Goal: Task Accomplishment & Management: Use online tool/utility

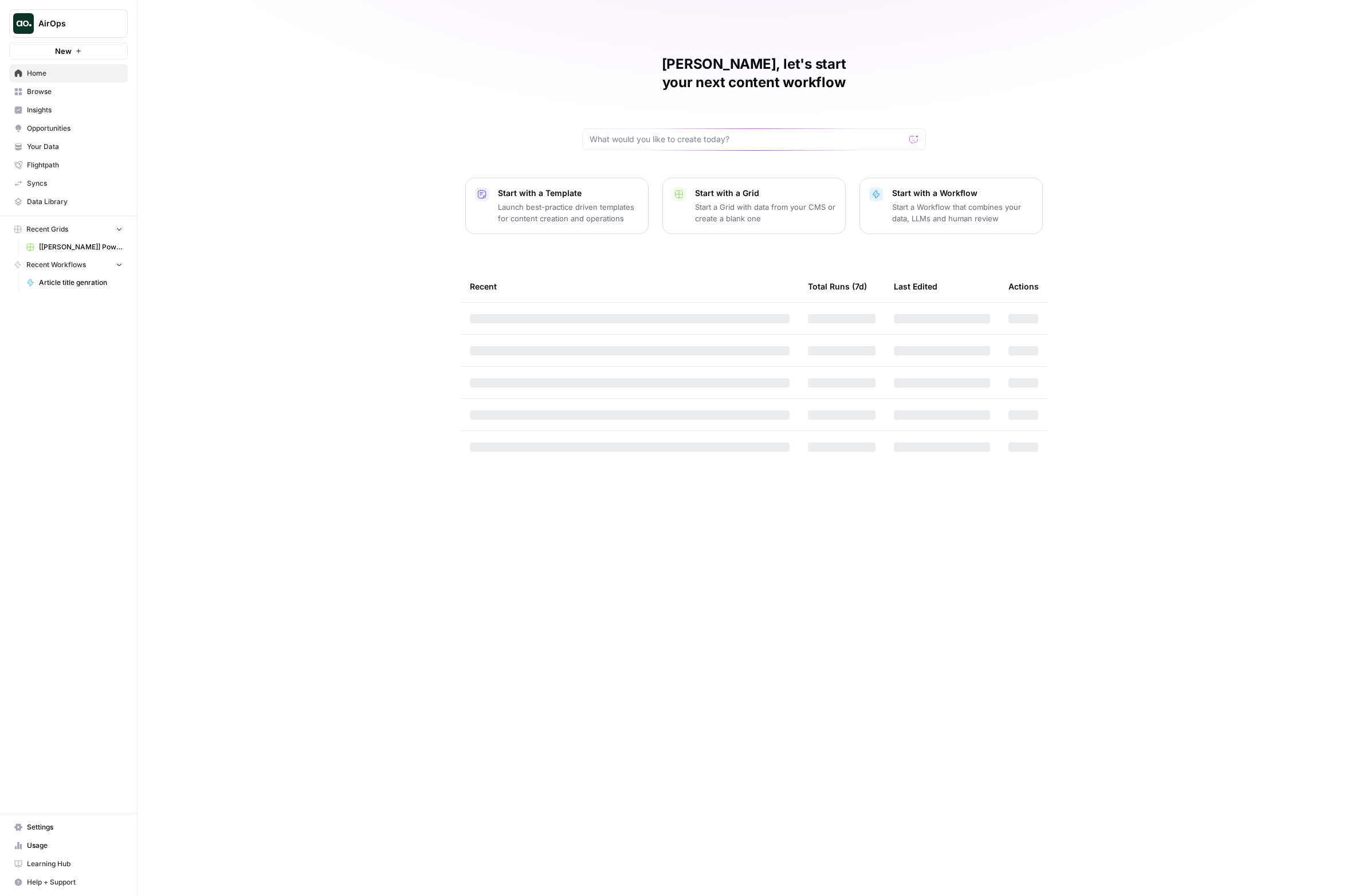
click at [86, 26] on span "AirOps" at bounding box center [72, 24] width 70 height 12
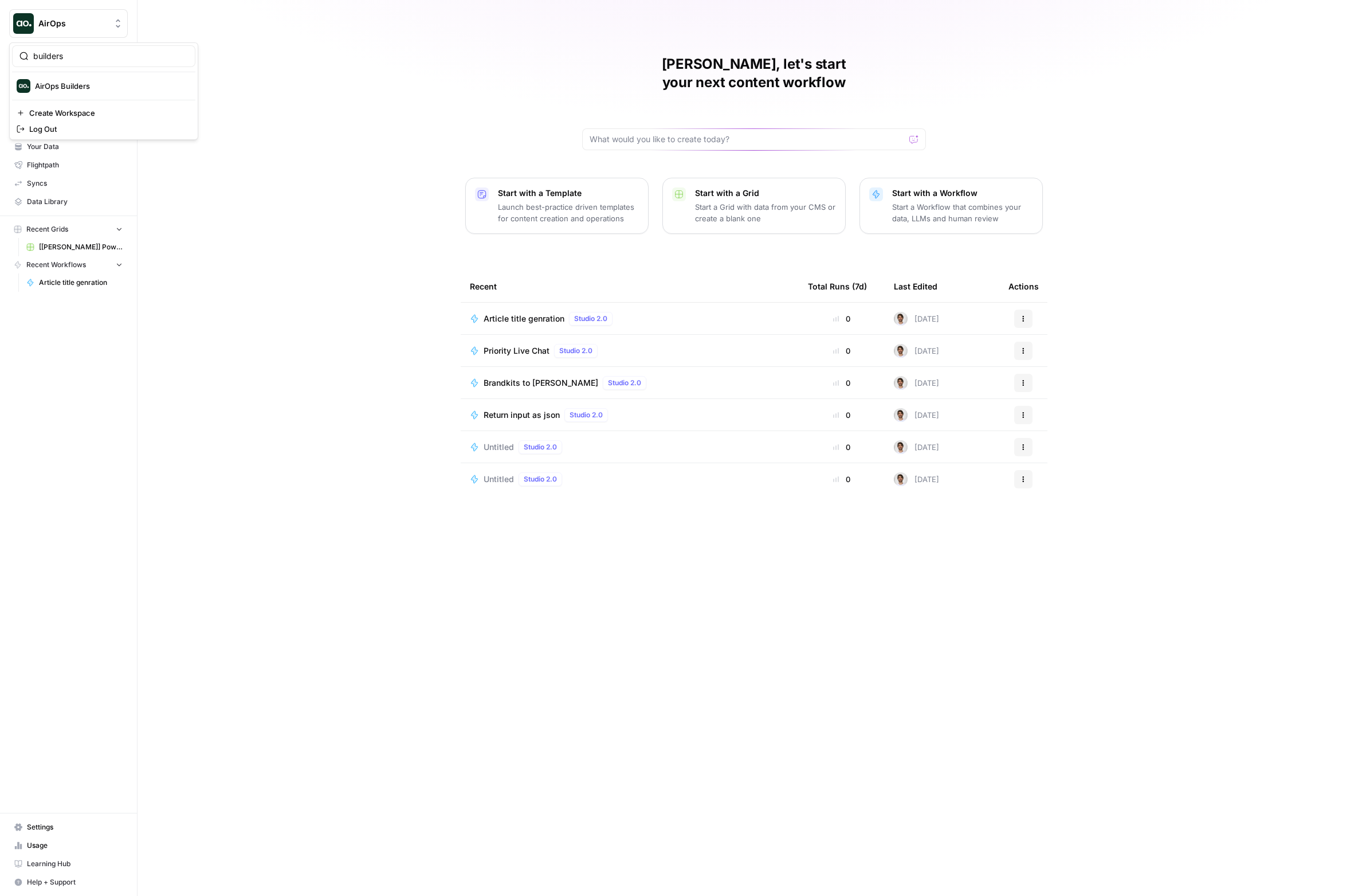
type input "builders"
click at [73, 82] on span "AirOps Builders" at bounding box center [111, 86] width 151 height 12
click at [526, 312] on span "Tintef's Collab Test Grid" at bounding box center [530, 318] width 93 height 12
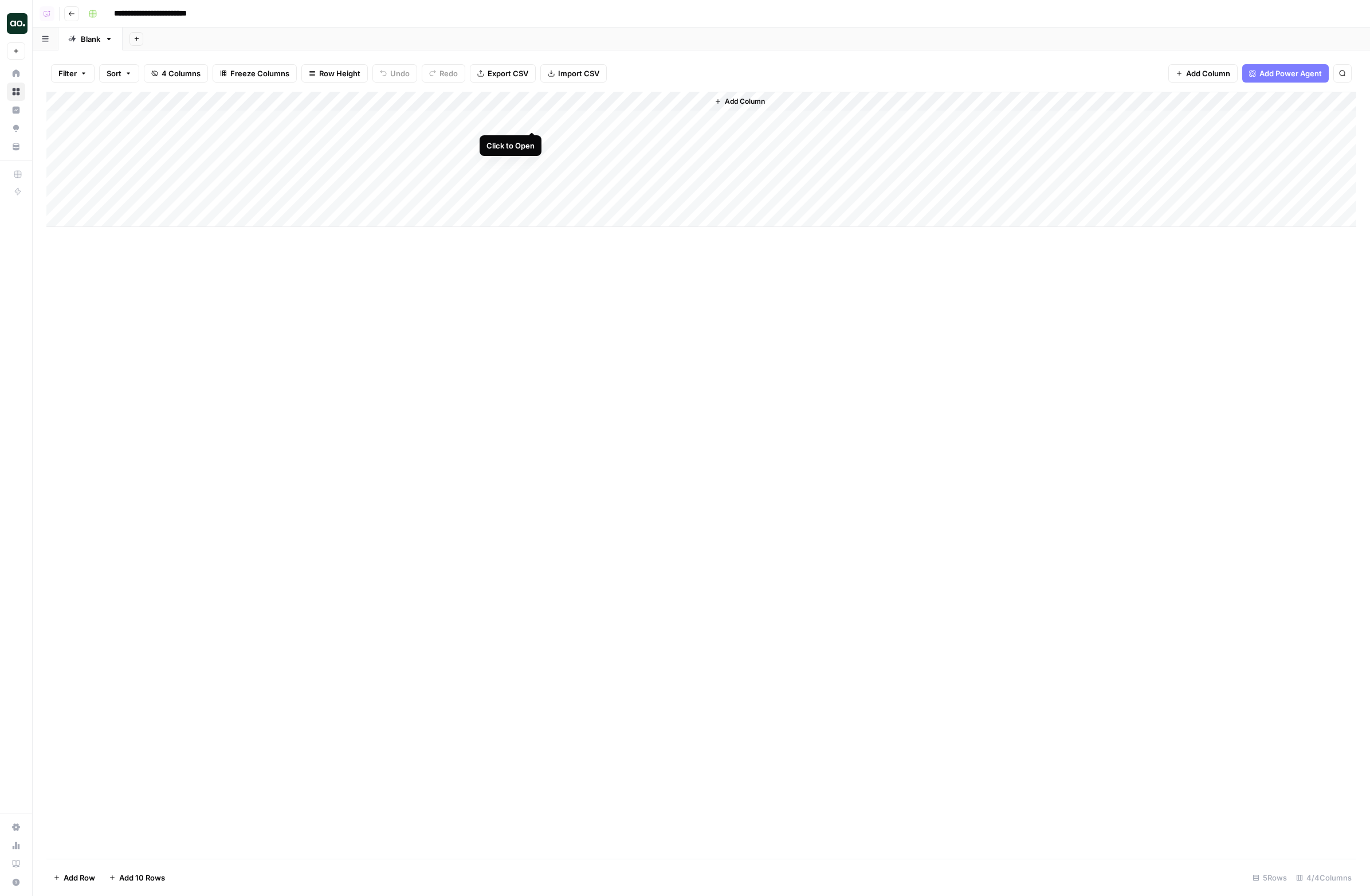
click at [530, 120] on div "Add Column" at bounding box center [701, 160] width 1310 height 135
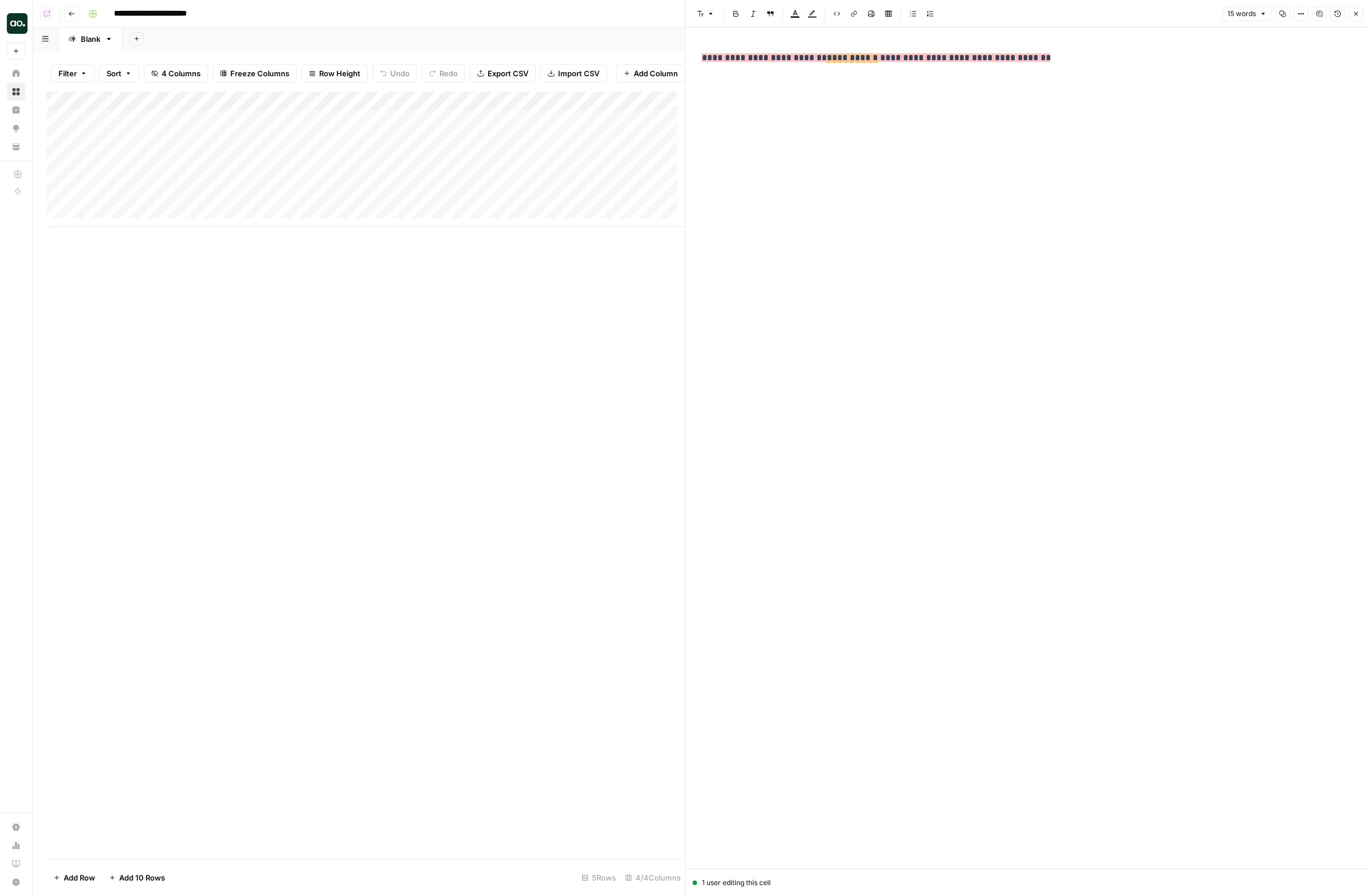
click at [834, 78] on p at bounding box center [1028, 81] width 652 height 15
click at [1353, 14] on icon "button" at bounding box center [1355, 14] width 7 height 7
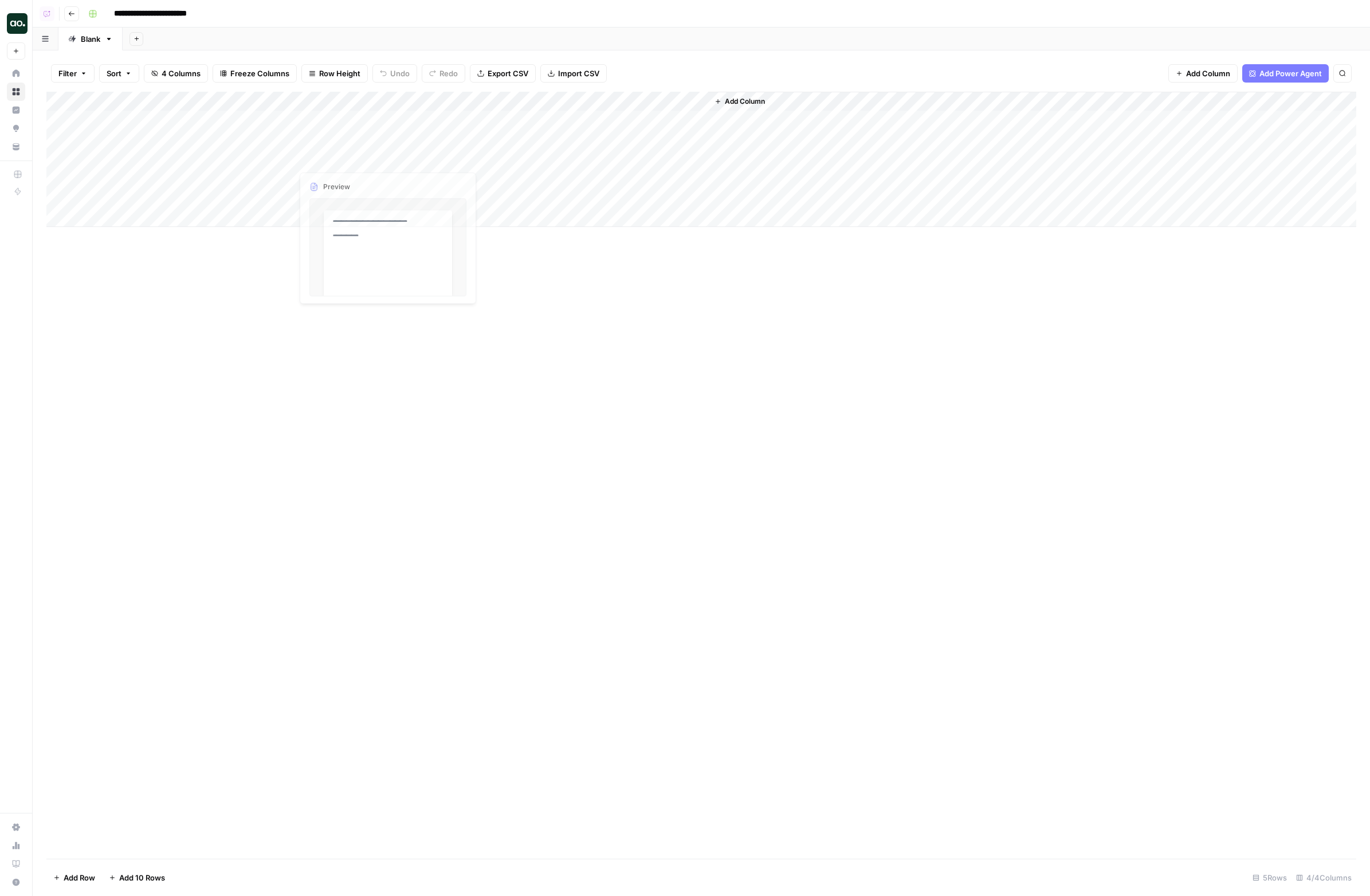
click at [529, 139] on div "Add Column" at bounding box center [701, 160] width 1310 height 135
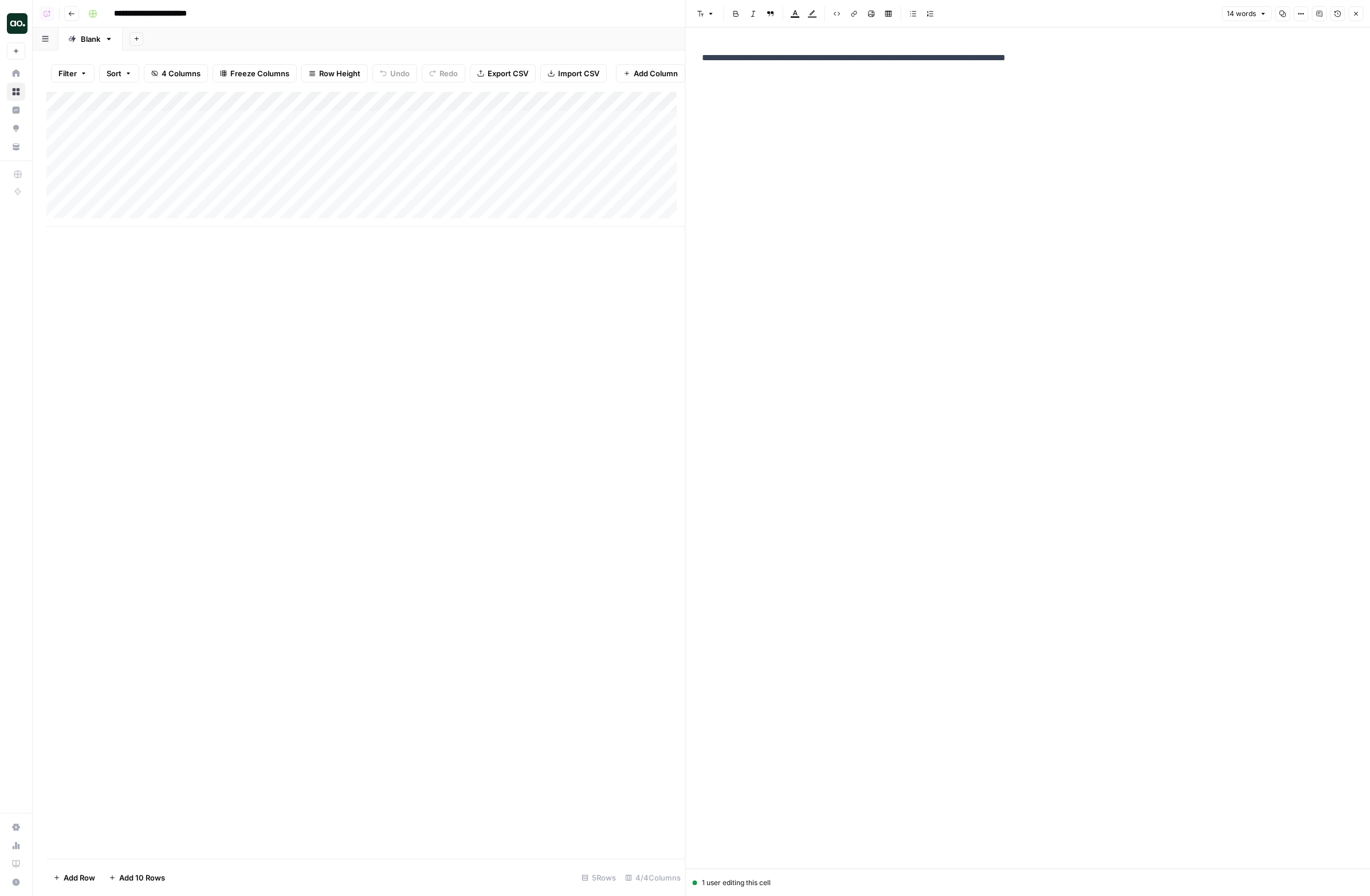
click at [1356, 13] on icon "button" at bounding box center [1355, 14] width 7 height 7
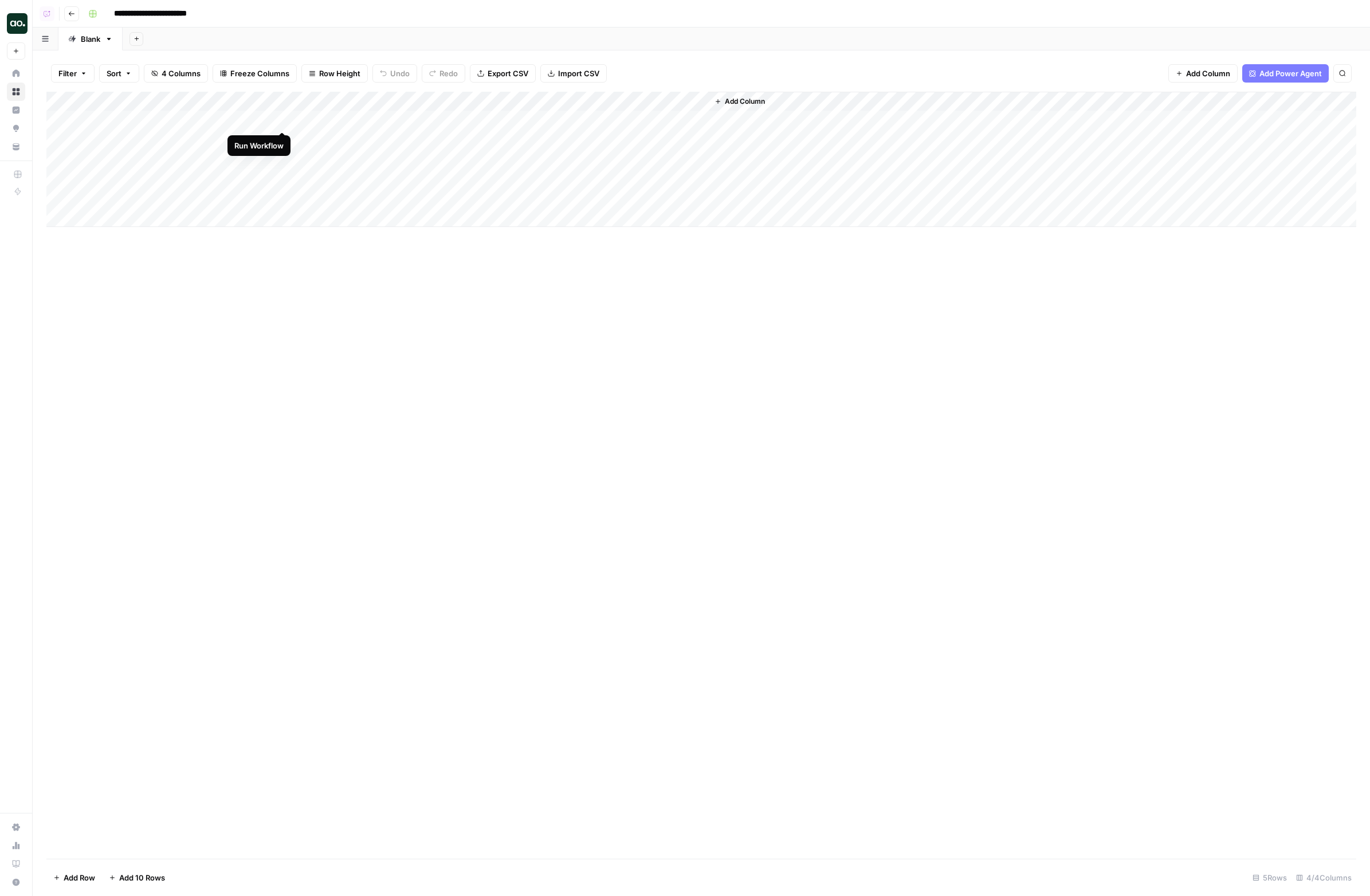
click at [283, 120] on div "Add Column" at bounding box center [701, 160] width 1310 height 135
click at [526, 42] on div "Add Sheet" at bounding box center [746, 38] width 1248 height 23
drag, startPoint x: 226, startPoint y: 343, endPoint x: 271, endPoint y: 233, distance: 118.8
click at [226, 343] on div "Add Column" at bounding box center [701, 475] width 1310 height 767
click at [556, 305] on div "Add Column" at bounding box center [701, 475] width 1310 height 767
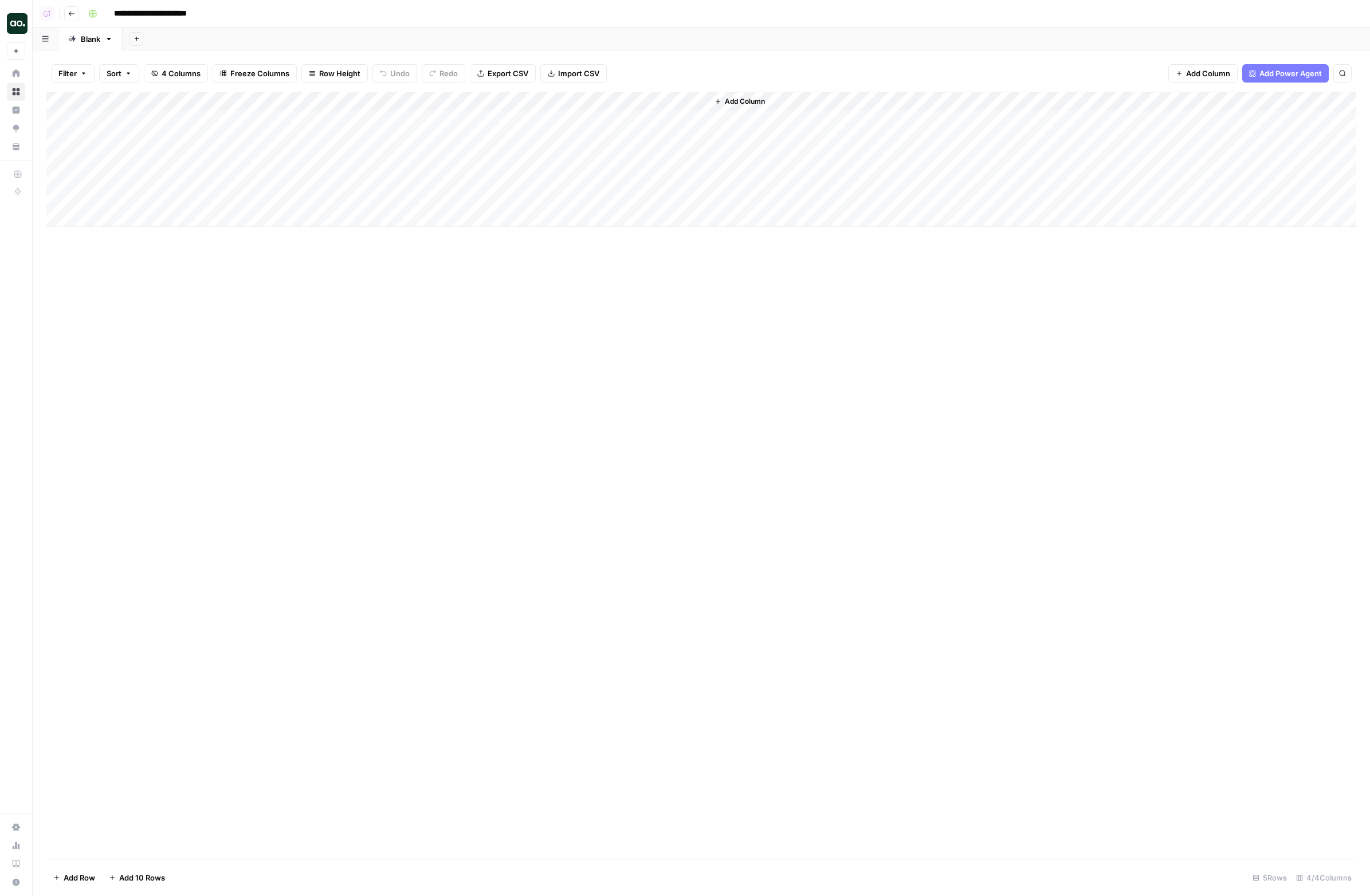
click at [531, 118] on div "Add Column" at bounding box center [701, 160] width 1310 height 135
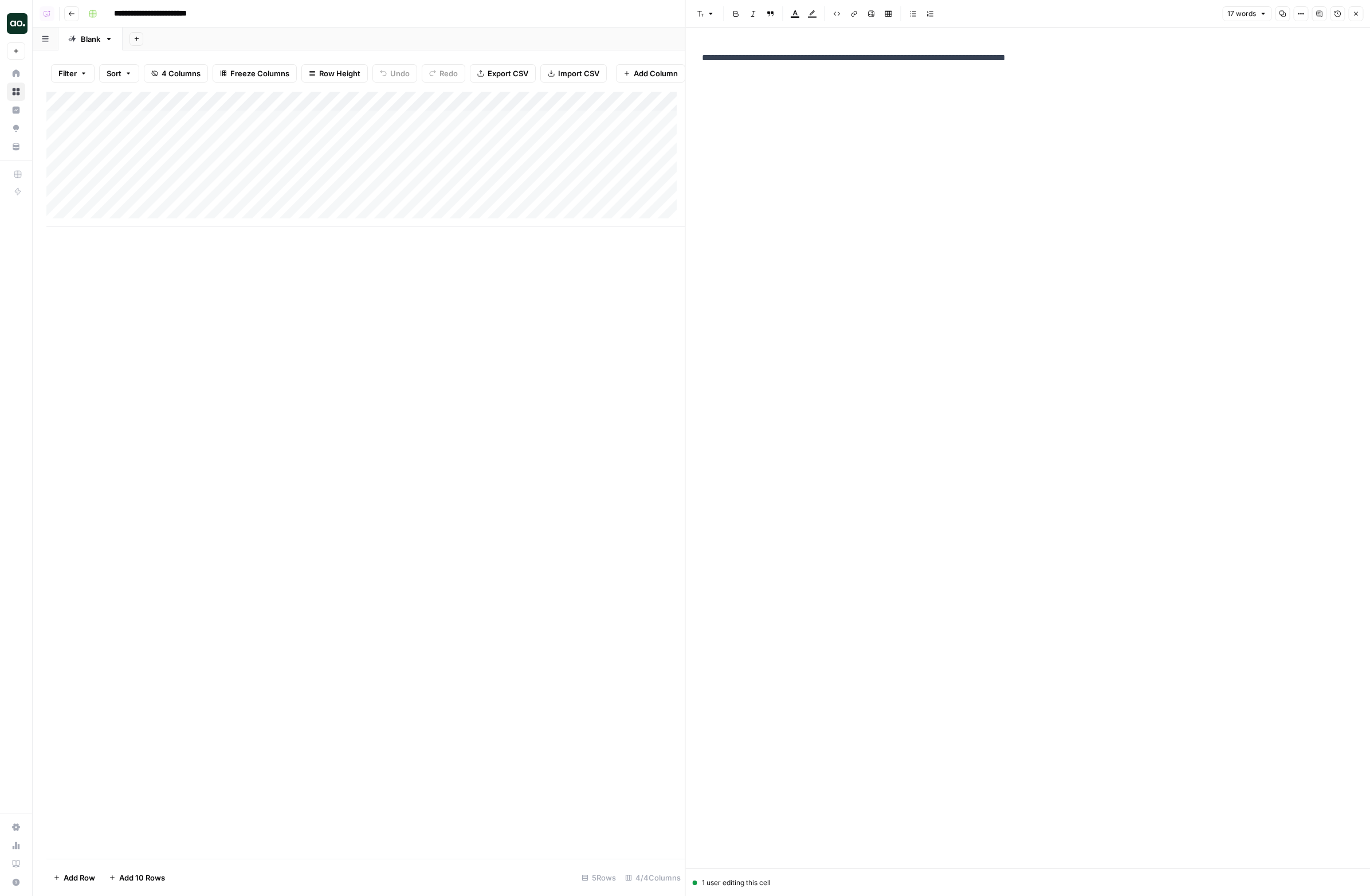
click at [1355, 12] on icon "button" at bounding box center [1355, 14] width 7 height 7
